Goal: Transaction & Acquisition: Purchase product/service

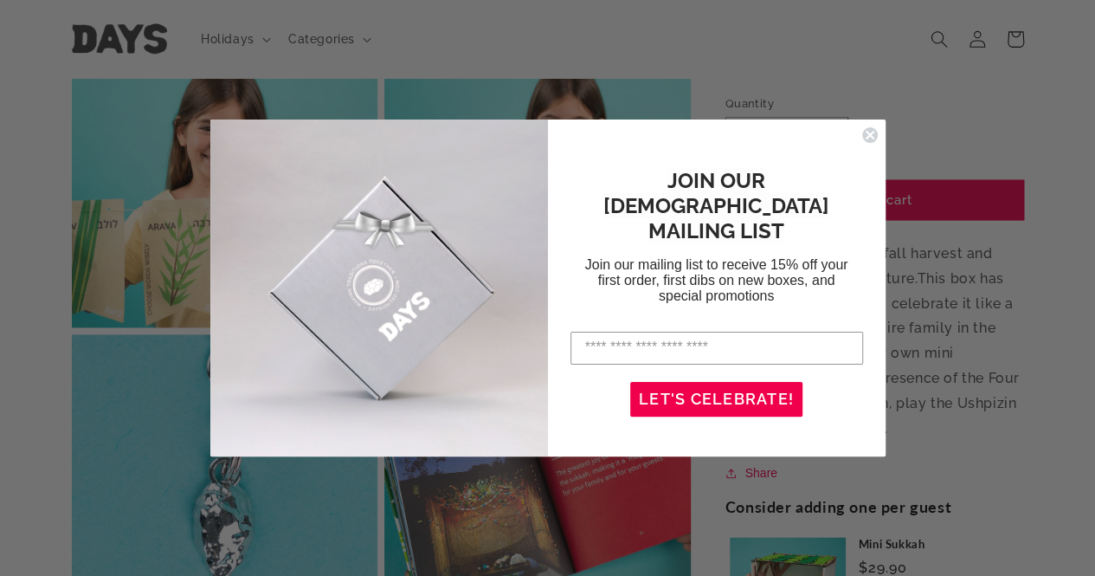
scroll to position [1039, 0]
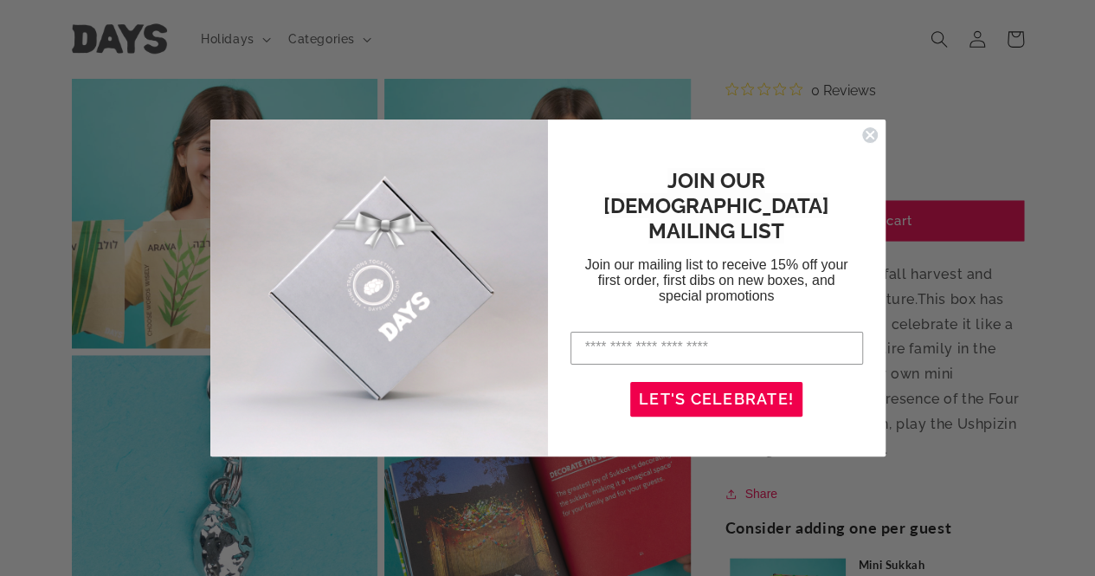
click at [870, 133] on icon "Close dialog" at bounding box center [870, 135] width 7 height 7
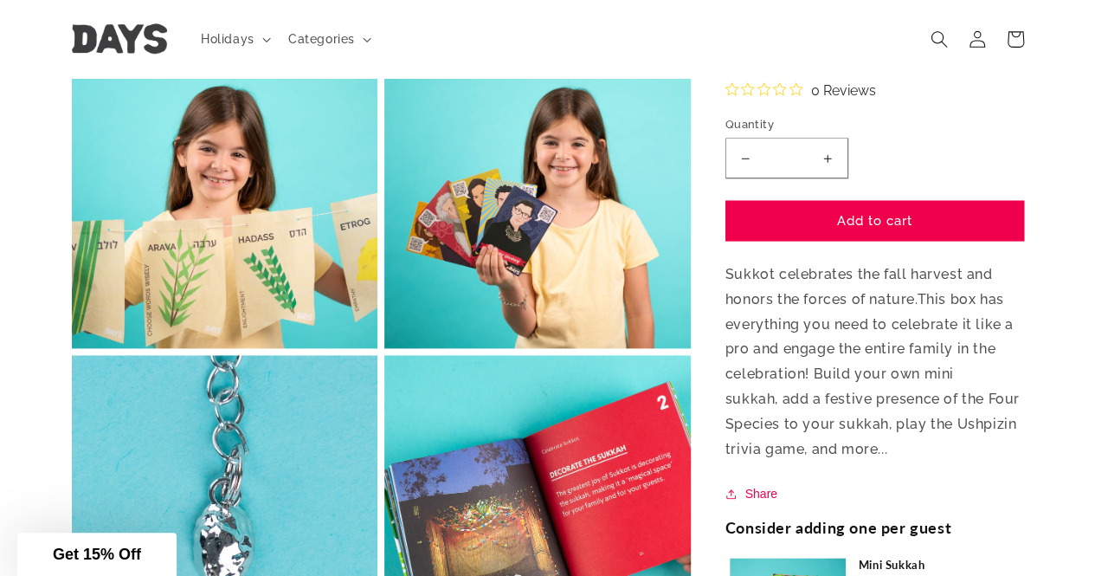
click at [72, 348] on button "Open media 4 in modal" at bounding box center [72, 348] width 0 height 0
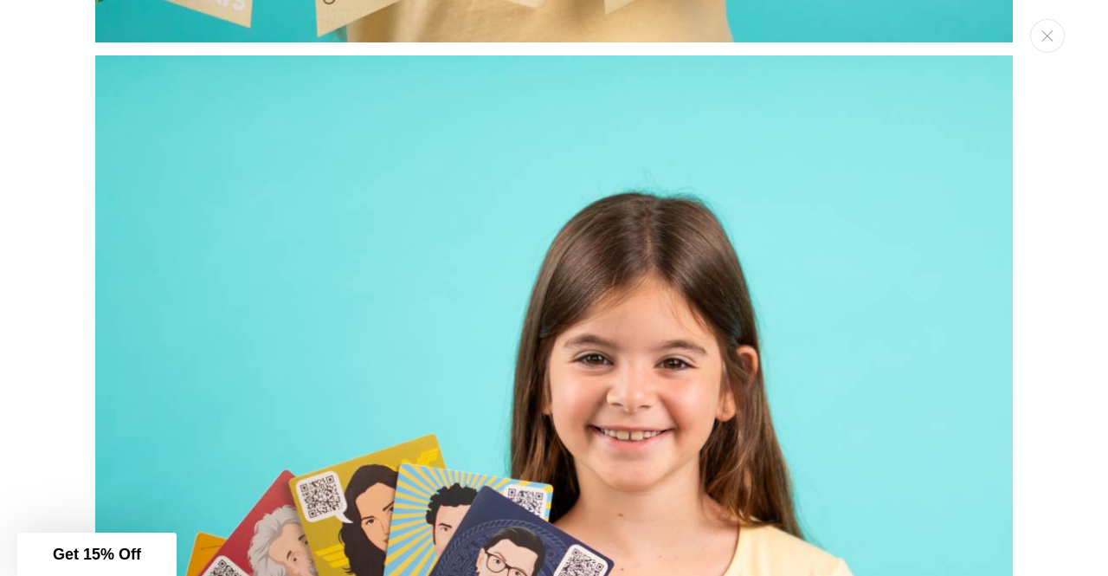
scroll to position [3809, 0]
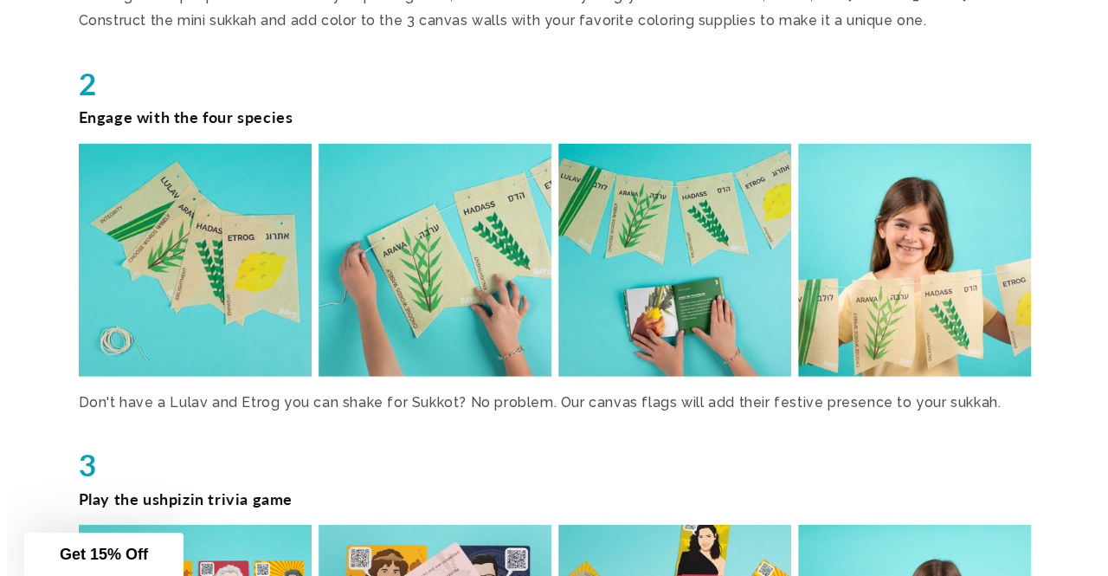
scroll to position [2251, 0]
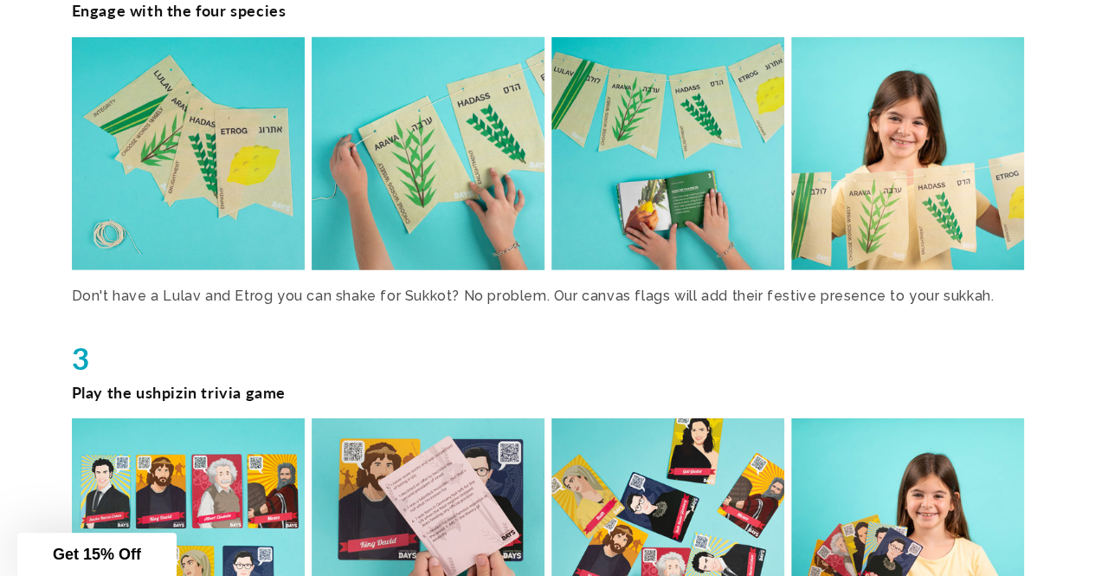
click at [461, 184] on img at bounding box center [427, 154] width 240 height 240
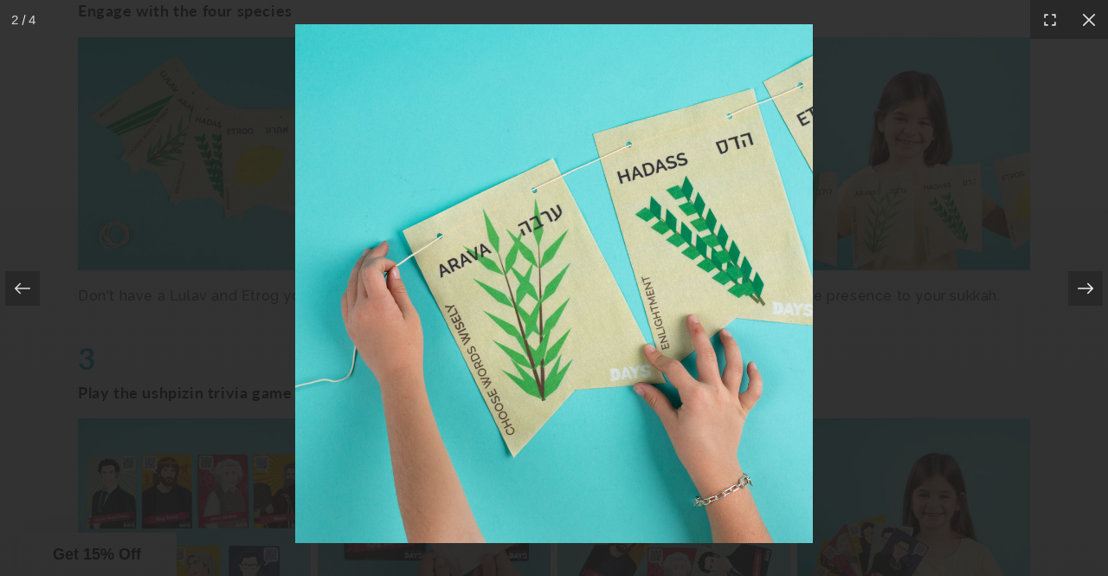
click at [1088, 288] on icon at bounding box center [1085, 288] width 17 height 17
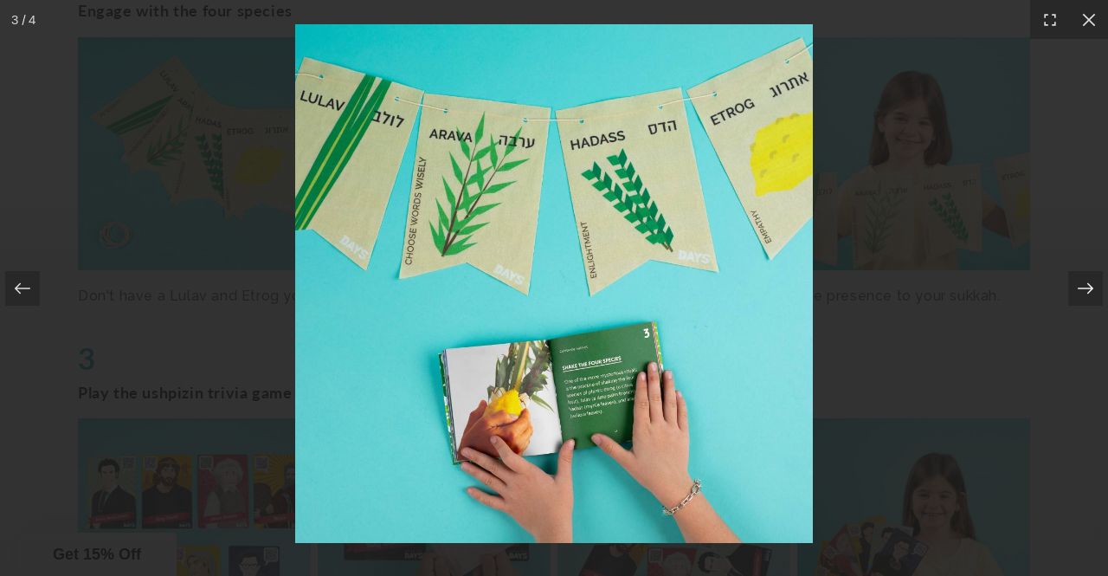
click at [1080, 287] on icon at bounding box center [1085, 288] width 17 height 17
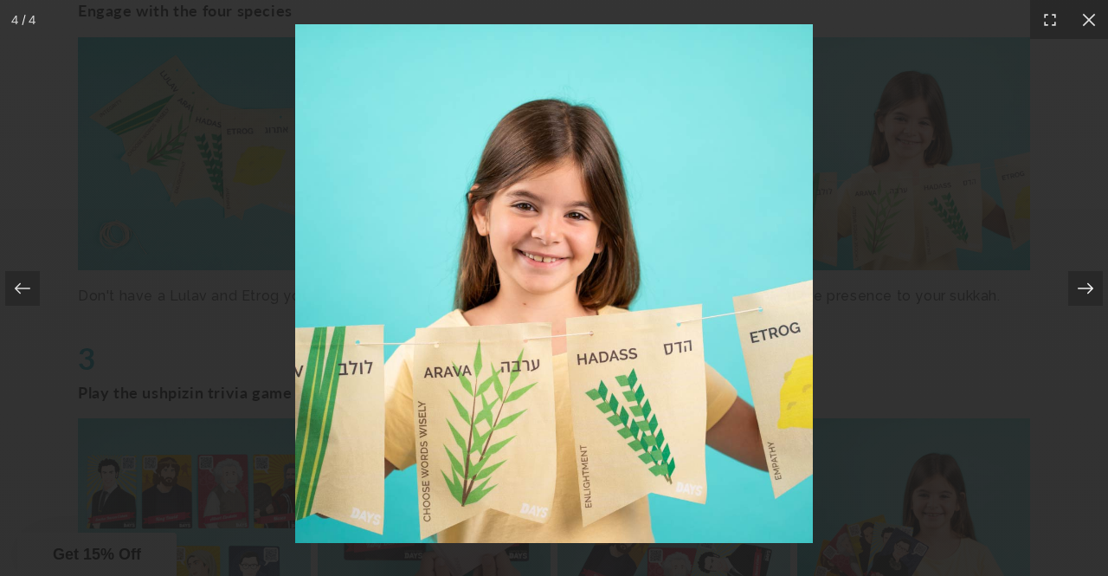
click at [1080, 287] on icon at bounding box center [1085, 288] width 17 height 17
